Goal: Task Accomplishment & Management: Use online tool/utility

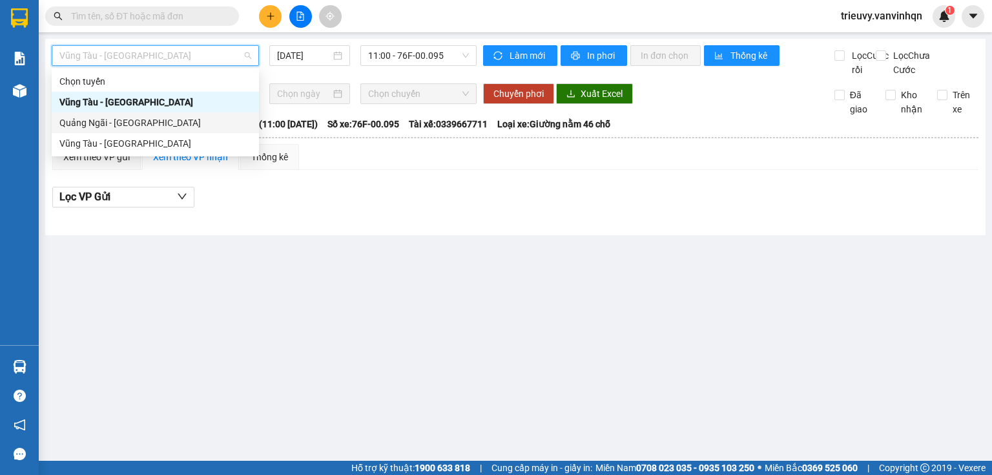
click at [152, 119] on div "Quảng Ngãi - [GEOGRAPHIC_DATA]" at bounding box center [155, 123] width 192 height 14
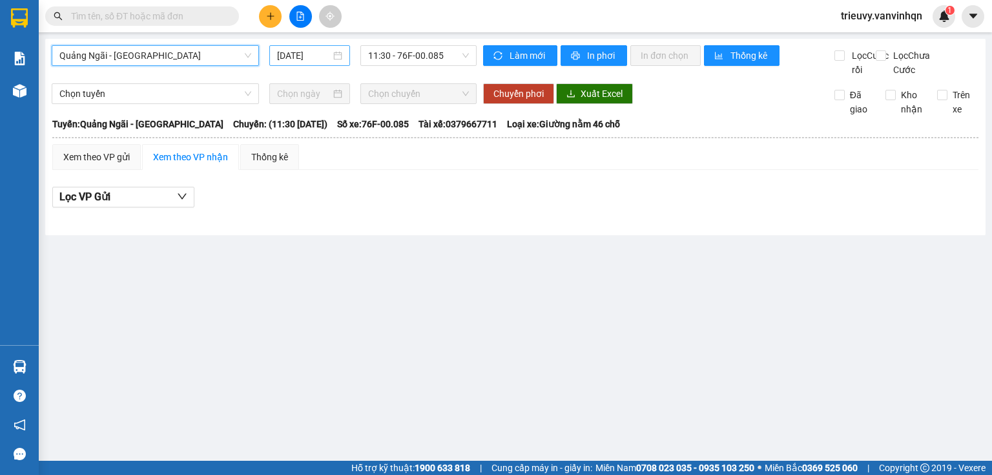
click at [295, 56] on input "[DATE]" at bounding box center [303, 55] width 53 height 14
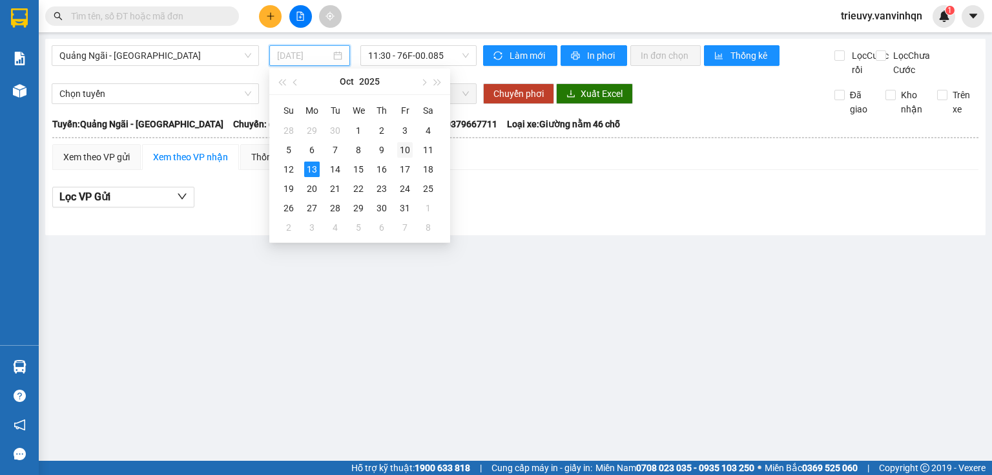
click at [400, 147] on div "10" at bounding box center [405, 150] width 16 height 16
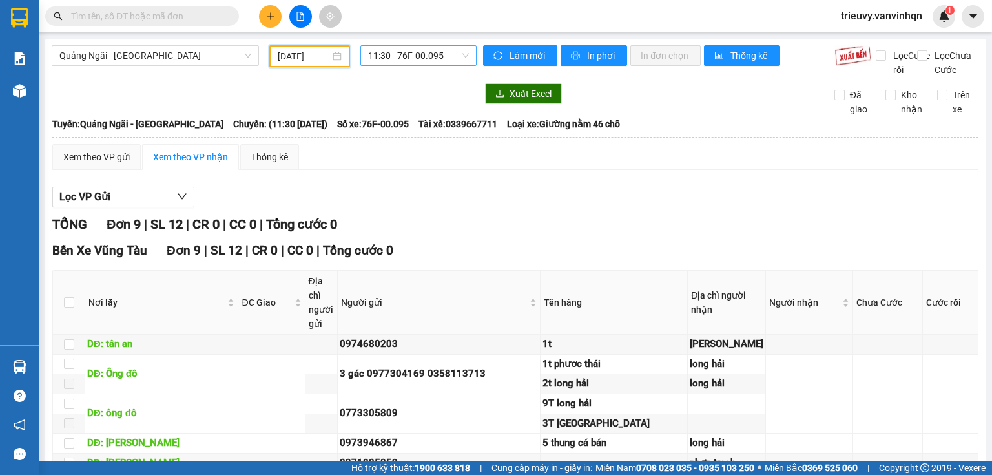
click at [415, 61] on span "11:30 - 76F-00.095" at bounding box center [418, 55] width 101 height 19
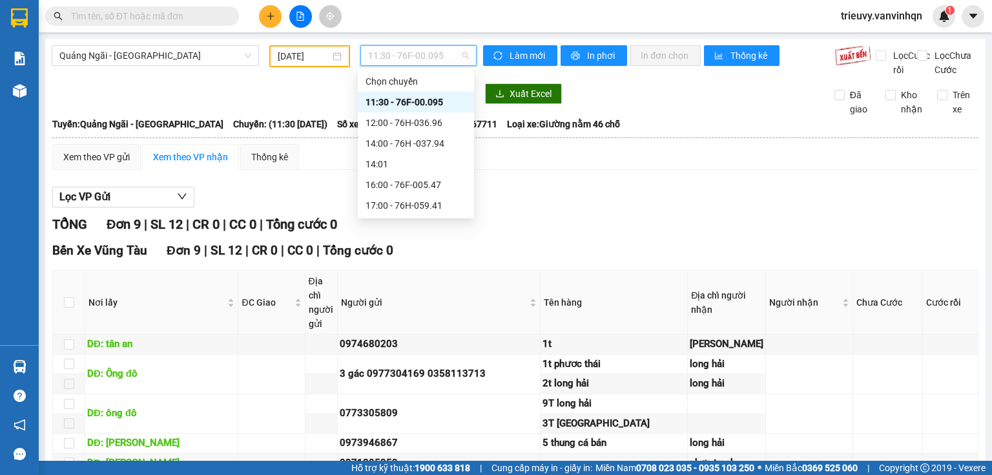
drag, startPoint x: 306, startPoint y: 54, endPoint x: 336, endPoint y: 88, distance: 45.3
click at [306, 54] on input "[DATE]" at bounding box center [304, 56] width 52 height 14
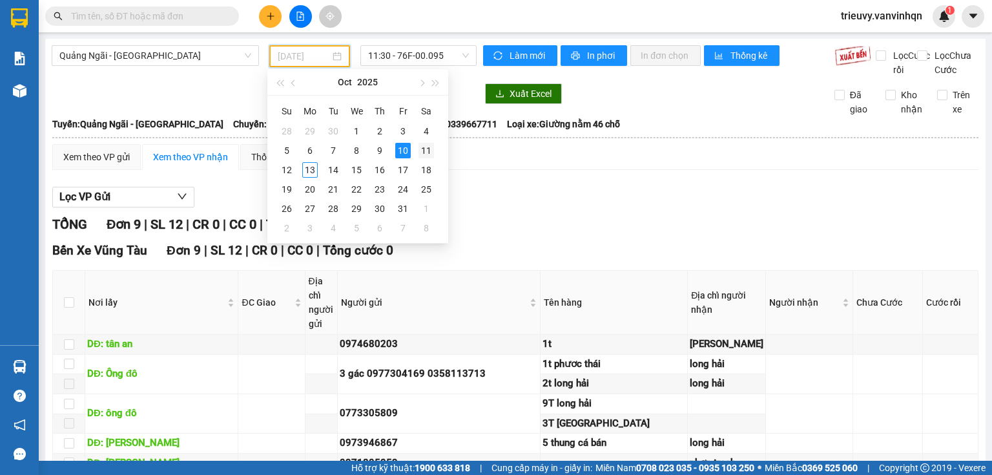
click at [421, 150] on div "11" at bounding box center [427, 151] width 16 height 16
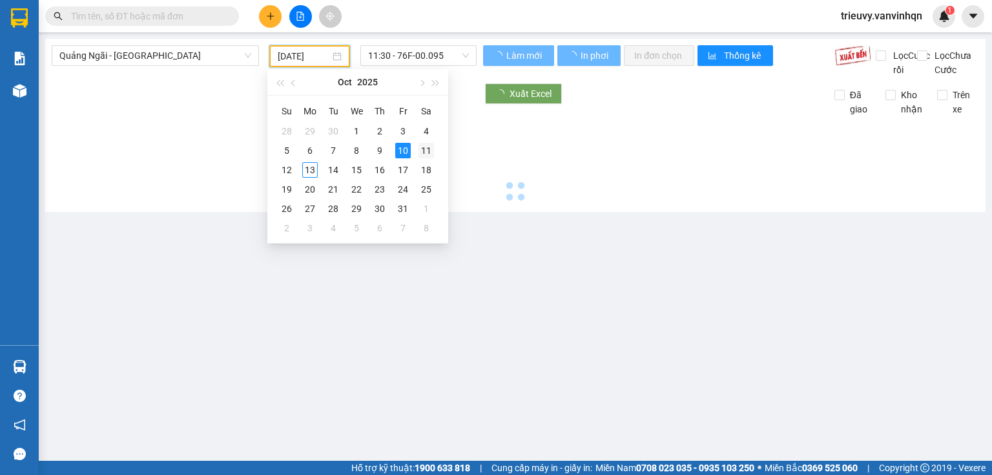
type input "[DATE]"
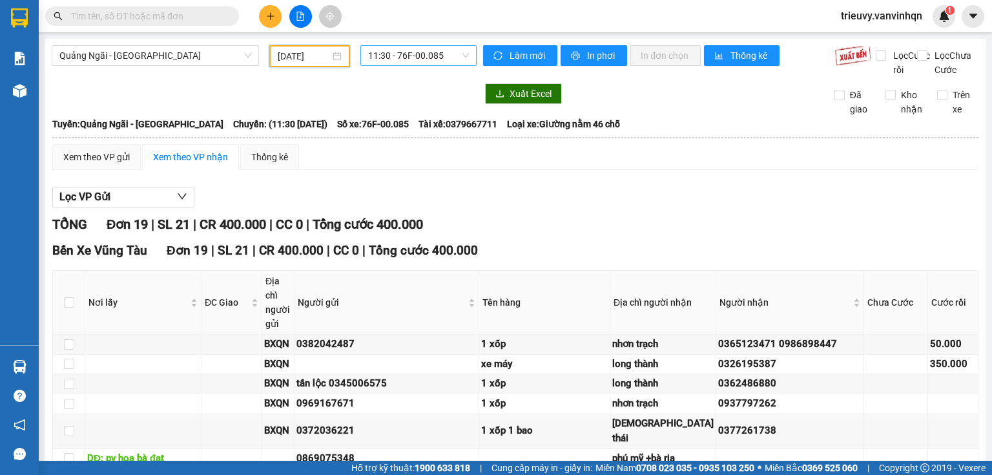
click at [434, 52] on span "11:30 - 76F-00.085" at bounding box center [418, 55] width 101 height 19
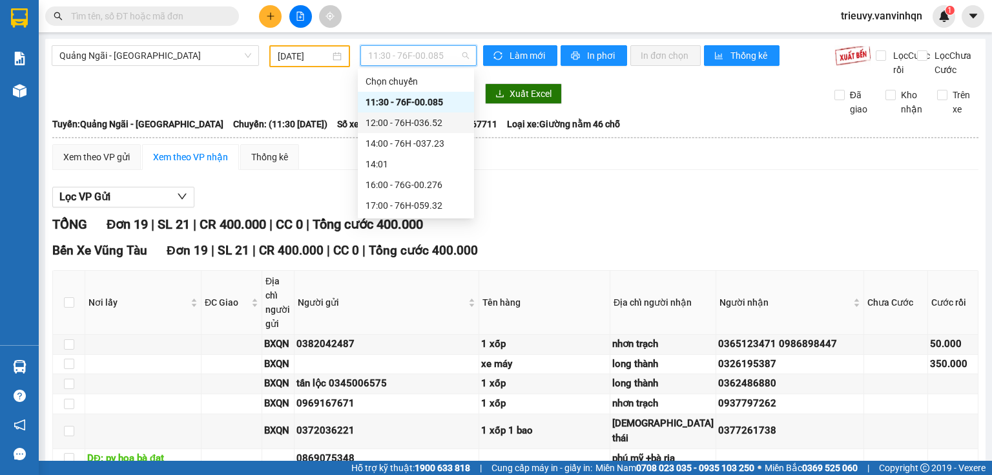
click at [435, 116] on div "12:00 - 76H-036.52" at bounding box center [416, 123] width 101 height 14
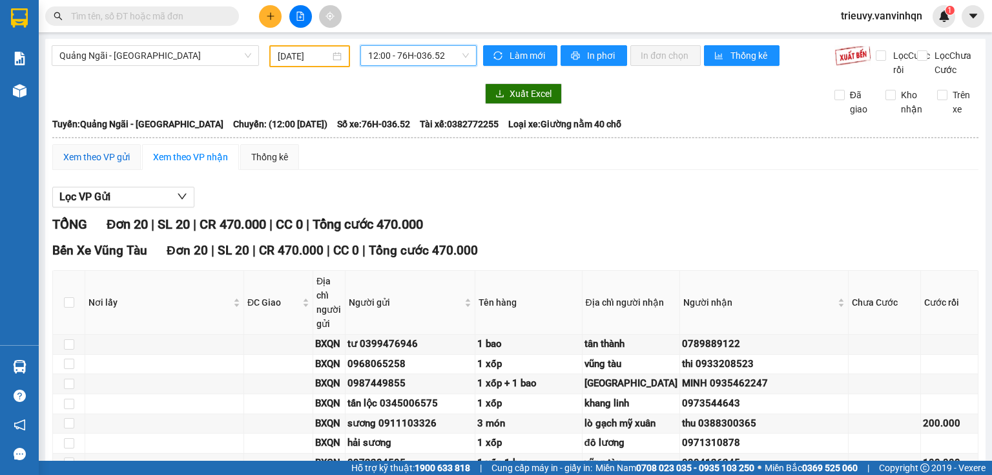
click at [111, 164] on div "Xem theo VP gửi" at bounding box center [96, 157] width 67 height 14
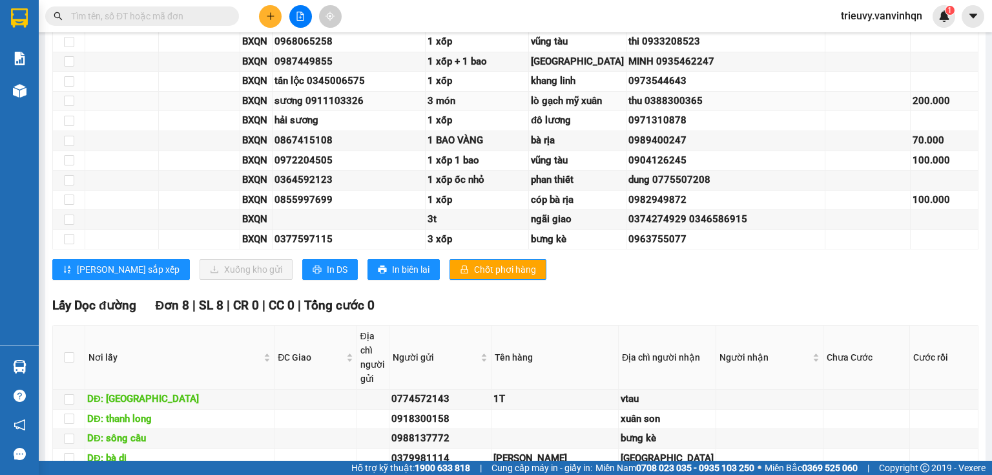
scroll to position [827, 0]
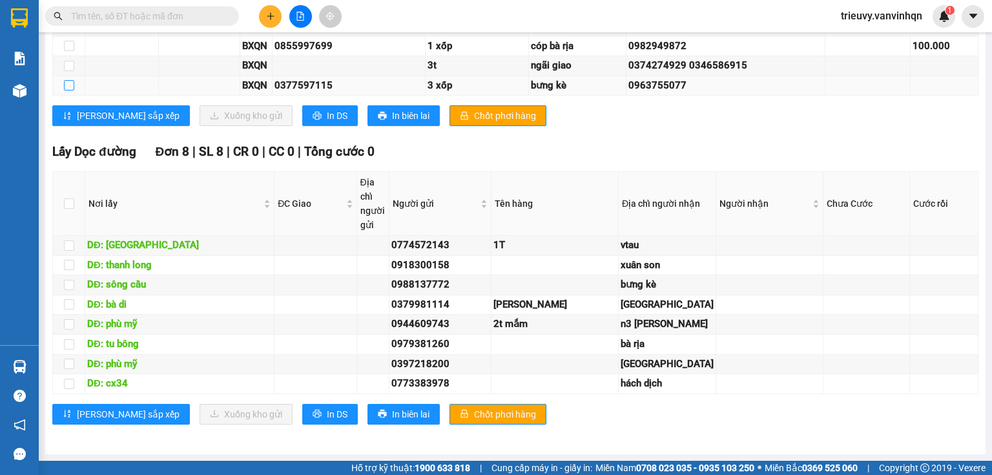
click at [72, 90] on input "checkbox" at bounding box center [69, 85] width 10 height 10
checkbox input "true"
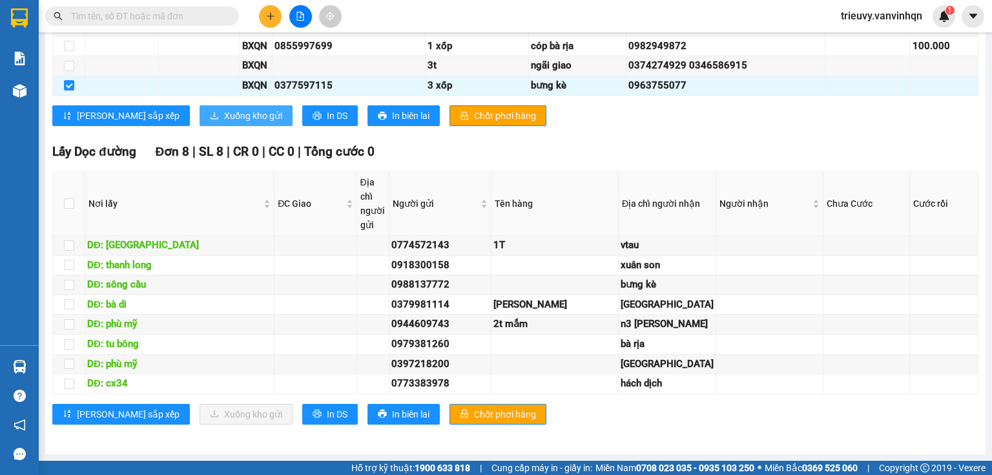
click at [224, 123] on span "Xuống kho gửi" at bounding box center [253, 116] width 58 height 14
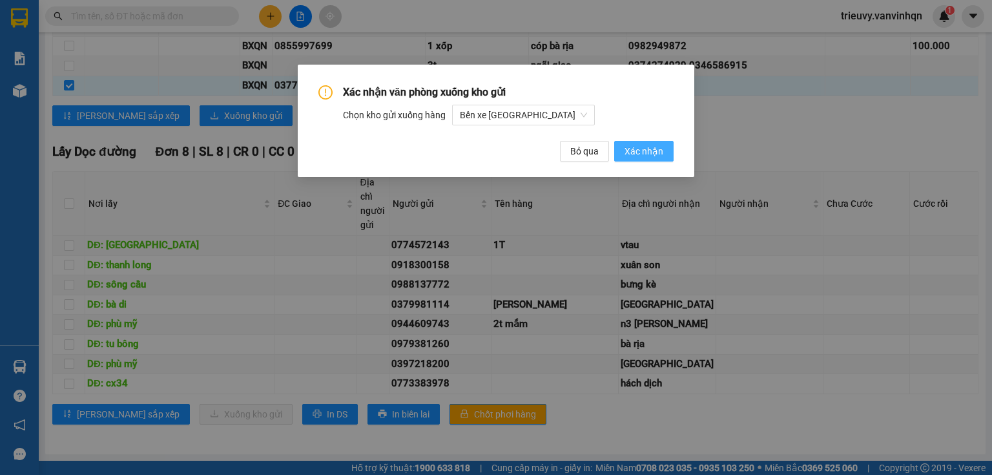
click at [645, 158] on button "Xác nhận" at bounding box center [643, 151] width 59 height 21
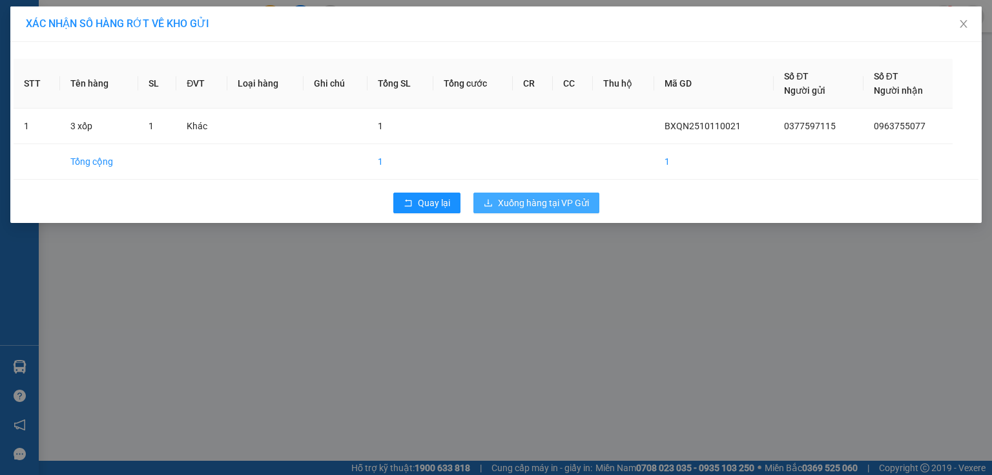
click at [575, 208] on span "Xuống hàng tại VP Gửi" at bounding box center [543, 203] width 91 height 14
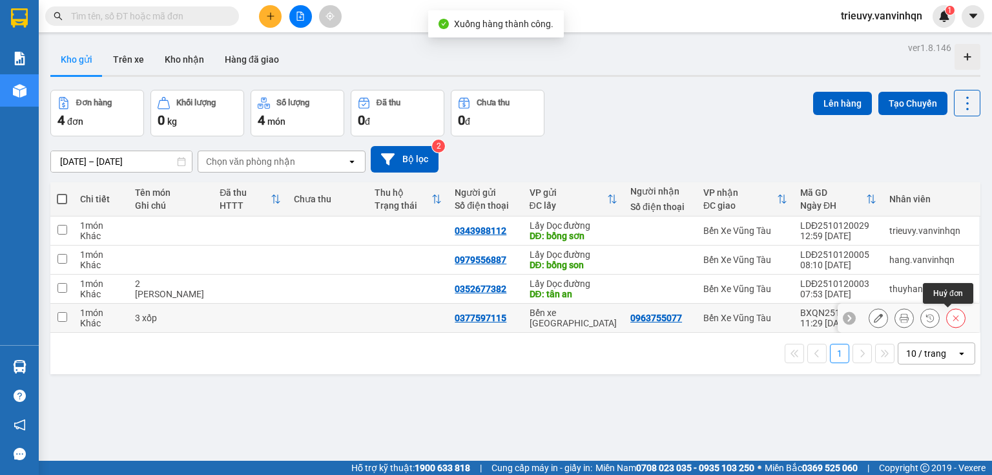
click at [951, 320] on icon at bounding box center [955, 317] width 9 height 9
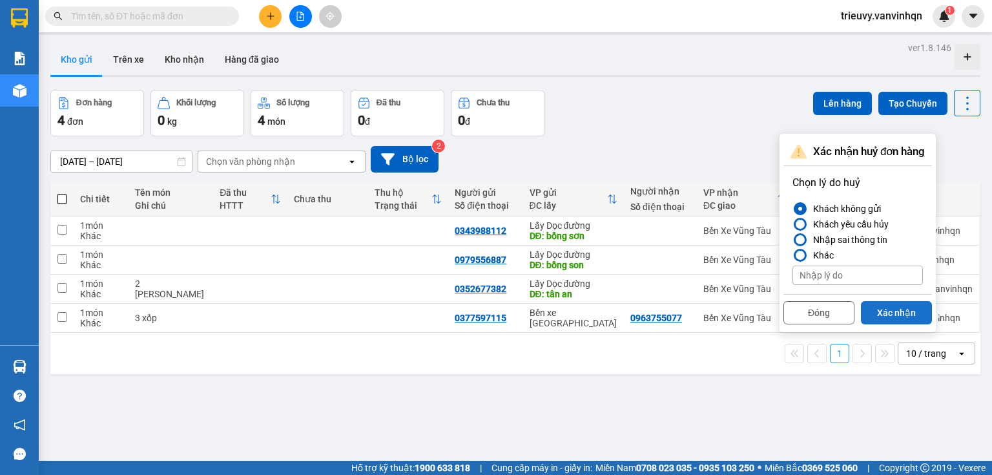
click at [906, 309] on button "Xác nhận" at bounding box center [896, 312] width 71 height 23
